Goal: Task Accomplishment & Management: Use online tool/utility

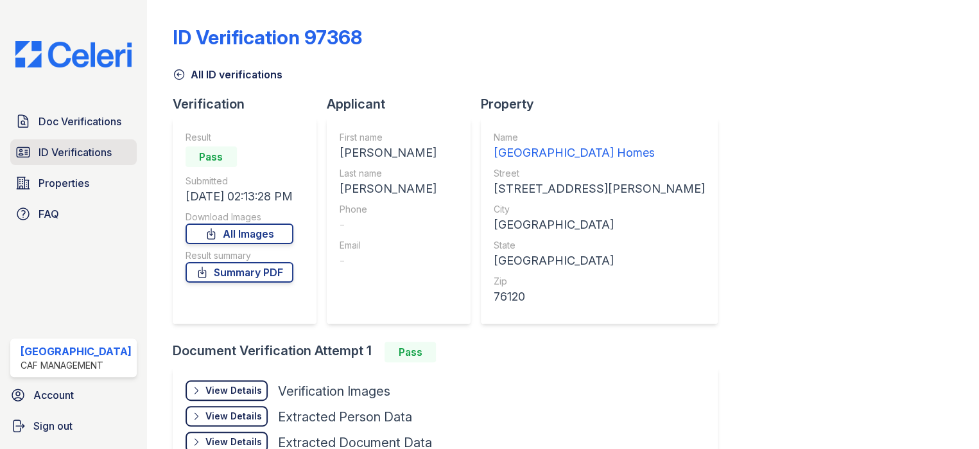
click at [59, 157] on span "ID Verifications" at bounding box center [75, 151] width 73 height 15
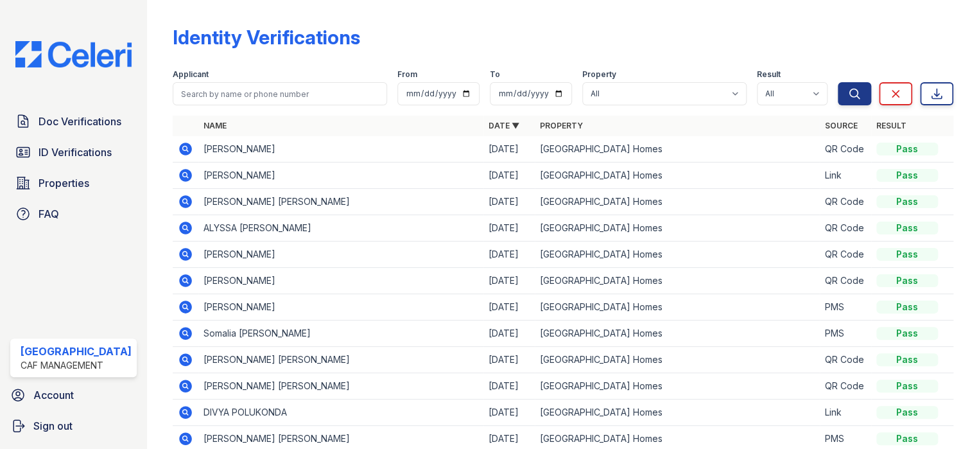
click at [178, 147] on icon at bounding box center [185, 148] width 15 height 15
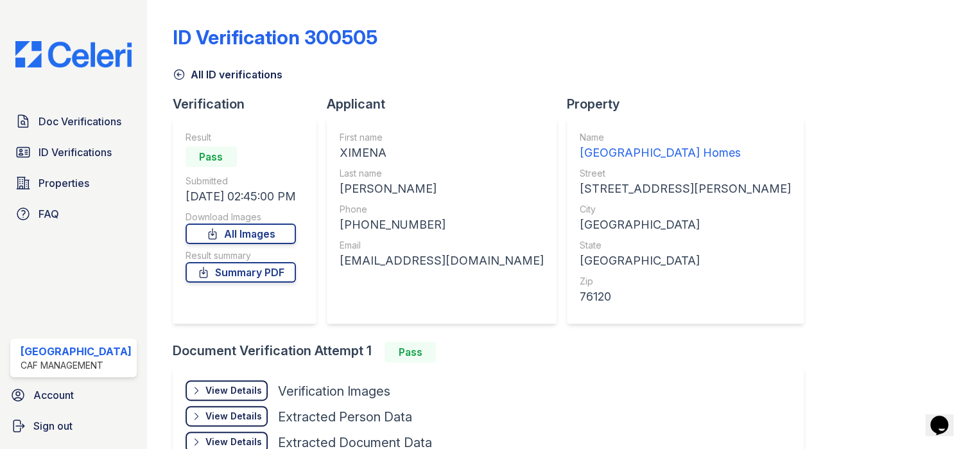
drag, startPoint x: 337, startPoint y: 148, endPoint x: 393, endPoint y: 148, distance: 56.5
click at [393, 148] on div "First name [GEOGRAPHIC_DATA] Last name [PERSON_NAME] Phone [PHONE_NUMBER] Email…" at bounding box center [442, 220] width 230 height 205
copy div "XIMENA"
drag, startPoint x: 338, startPoint y: 191, endPoint x: 469, endPoint y: 187, distance: 130.3
click at [469, 187] on div "First name [GEOGRAPHIC_DATA] Last name [PERSON_NAME] Phone [PHONE_NUMBER] Email…" at bounding box center [442, 220] width 230 height 205
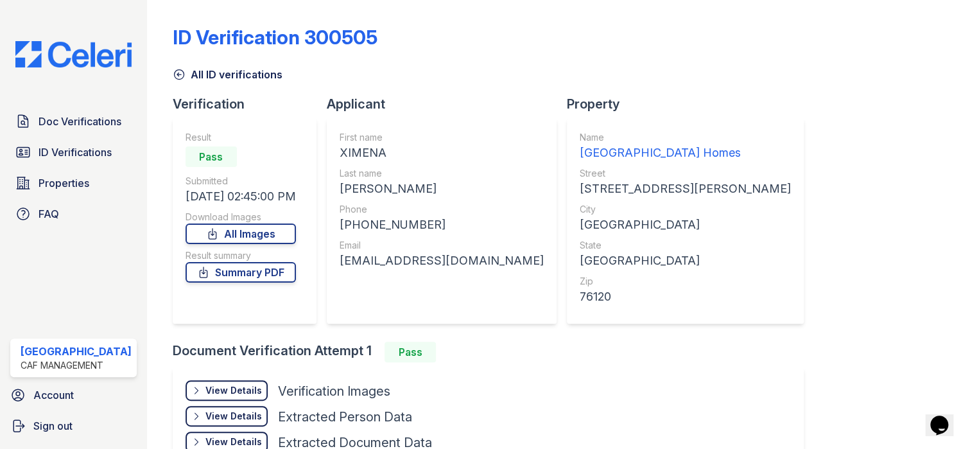
copy div "[PERSON_NAME]"
drag, startPoint x: 340, startPoint y: 220, endPoint x: 452, endPoint y: 220, distance: 112.3
click at [452, 220] on div "[PHONE_NUMBER]" at bounding box center [442, 225] width 204 height 18
copy div "[PHONE_NUMBER]"
drag, startPoint x: 338, startPoint y: 260, endPoint x: 488, endPoint y: 263, distance: 150.9
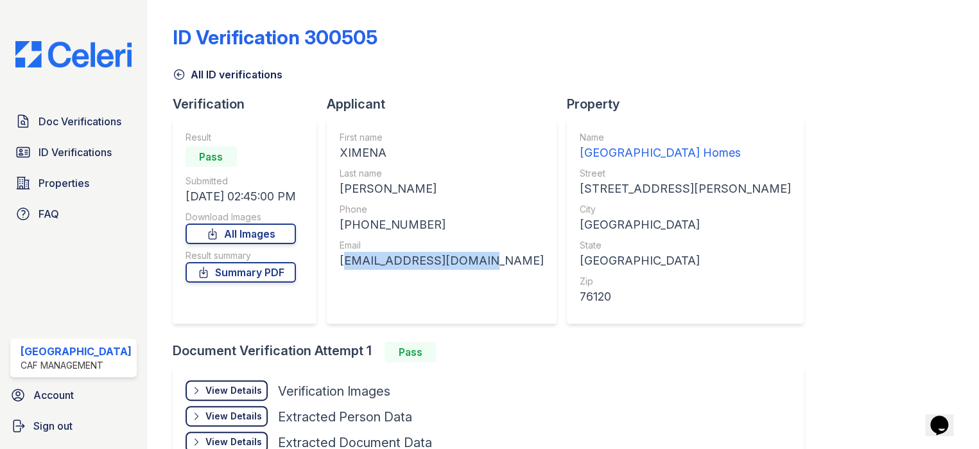
click at [488, 263] on div "First name [GEOGRAPHIC_DATA] Last name [PERSON_NAME] Phone [PHONE_NUMBER] Email…" at bounding box center [442, 220] width 230 height 205
copy div "[EMAIL_ADDRESS][DOMAIN_NAME]"
